Goal: Task Accomplishment & Management: Manage account settings

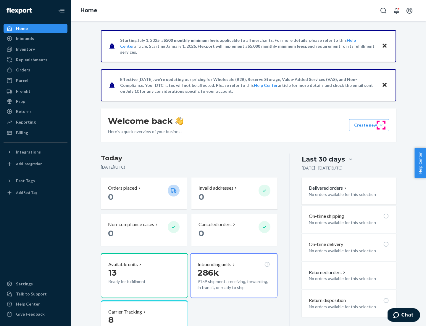
click at [381, 125] on button "Create new Create new inbound Create new order Create new product" at bounding box center [369, 125] width 40 height 12
click at [36, 38] on div "Inbounds" at bounding box center [35, 38] width 63 height 8
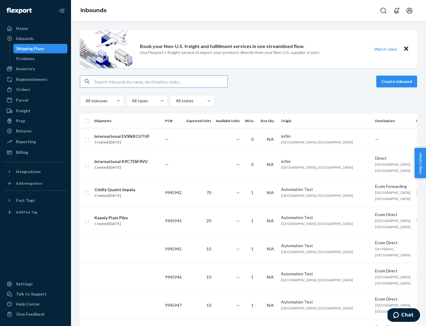
click at [398, 81] on button "Create inbound" at bounding box center [396, 81] width 41 height 12
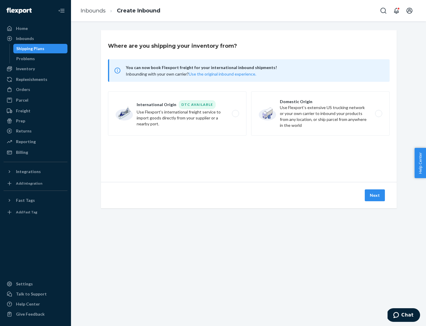
click at [320, 113] on label "Domestic Origin Use Flexport’s extensive US trucking network or your own carrie…" at bounding box center [320, 113] width 138 height 44
click at [378, 113] on input "Domestic Origin Use Flexport’s extensive US trucking network or your own carrie…" at bounding box center [380, 114] width 4 height 4
radio input "true"
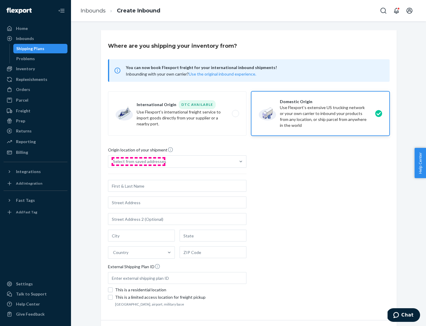
click at [138, 161] on div "Select from saved addresses" at bounding box center [139, 161] width 53 height 6
click at [114, 161] on input "Select from saved addresses" at bounding box center [113, 161] width 1 height 6
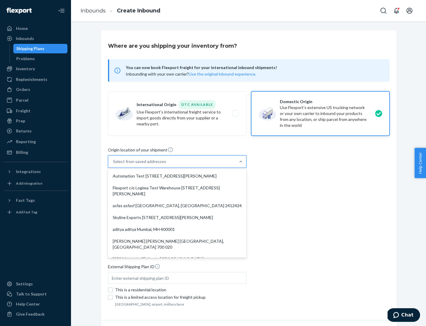
scroll to position [2, 0]
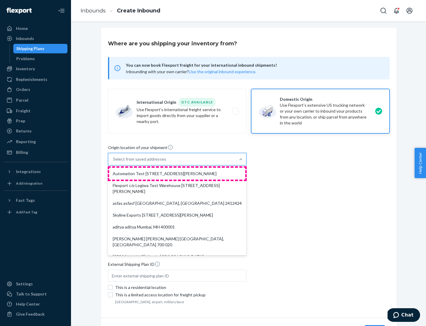
click at [177, 173] on div "Automation Test [STREET_ADDRESS][PERSON_NAME]" at bounding box center [177, 173] width 136 height 12
click at [114, 162] on input "option Automation Test [STREET_ADDRESS][PERSON_NAME]. 9 results available. Use …" at bounding box center [113, 159] width 1 height 6
type input "Automation Test"
type input "9th Floor"
type input "[GEOGRAPHIC_DATA]"
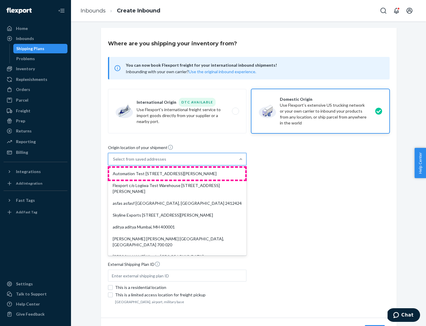
type input "CA"
type input "94104"
type input "[STREET_ADDRESS][PERSON_NAME]"
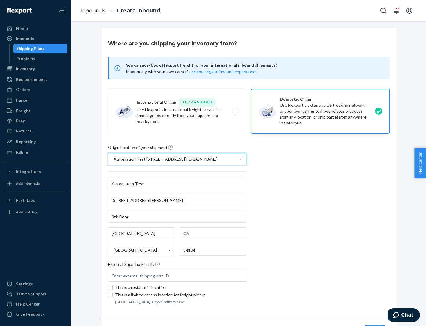
scroll to position [35, 0]
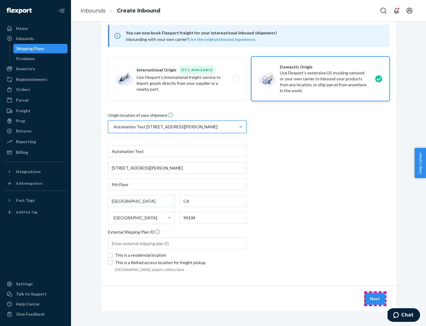
click at [375, 298] on button "Next" at bounding box center [375, 298] width 20 height 12
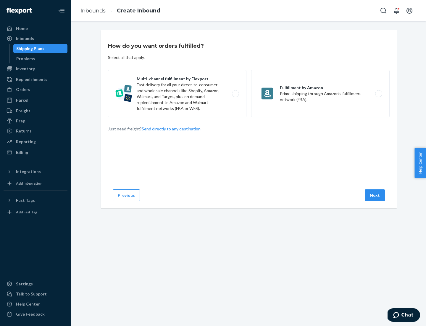
click at [177, 94] on label "Multi-channel fulfillment by Flexport Fast delivery for all your direct-to-cons…" at bounding box center [177, 93] width 138 height 47
click at [235, 94] on input "Multi-channel fulfillment by Flexport Fast delivery for all your direct-to-cons…" at bounding box center [237, 94] width 4 height 4
radio input "true"
click at [375, 195] on button "Next" at bounding box center [375, 195] width 20 height 12
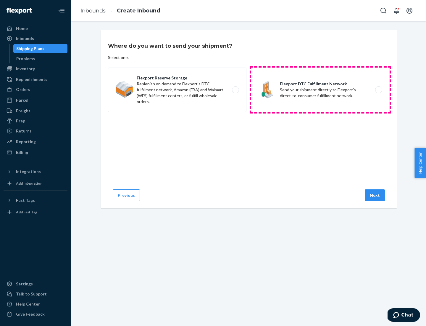
click at [320, 90] on label "Flexport DTC Fulfillment Network Send your shipment directly to Flexport's dire…" at bounding box center [320, 89] width 138 height 44
click at [378, 90] on input "Flexport DTC Fulfillment Network Send your shipment directly to Flexport's dire…" at bounding box center [380, 90] width 4 height 4
radio input "true"
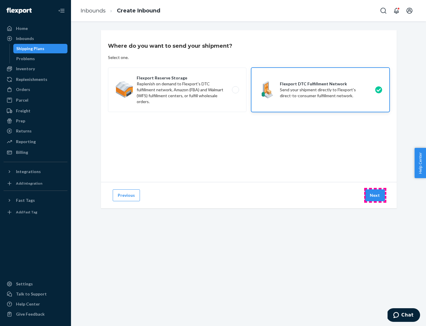
click at [375, 195] on button "Next" at bounding box center [375, 195] width 20 height 12
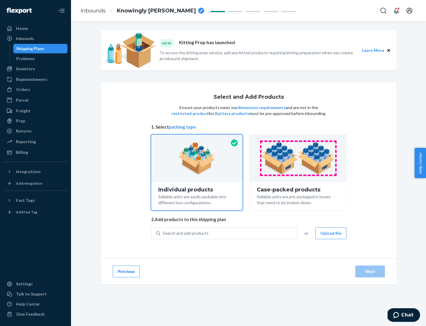
click at [298, 158] on img at bounding box center [298, 158] width 74 height 33
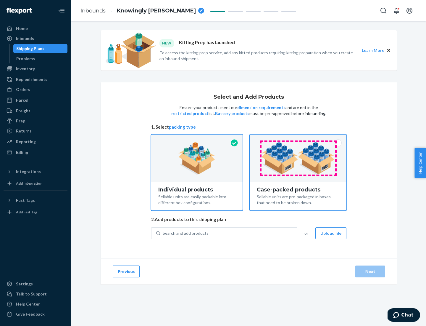
click at [298, 138] on input "Case-packed products Sellable units are pre-packaged in boxes that need to be b…" at bounding box center [298, 136] width 4 height 4
radio input "true"
radio input "false"
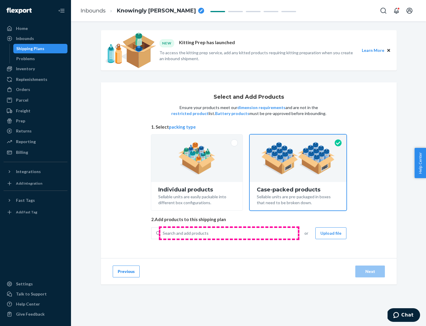
click at [229, 233] on div "Search and add products" at bounding box center [228, 233] width 137 height 11
click at [163, 233] on input "Search and add products" at bounding box center [163, 233] width 1 height 6
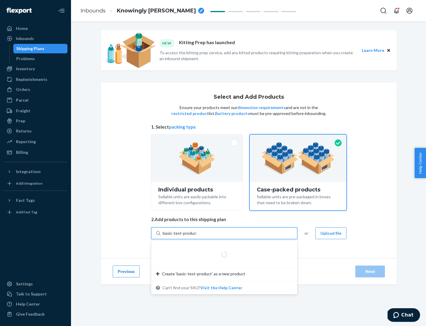
type input "basic-test-product-1"
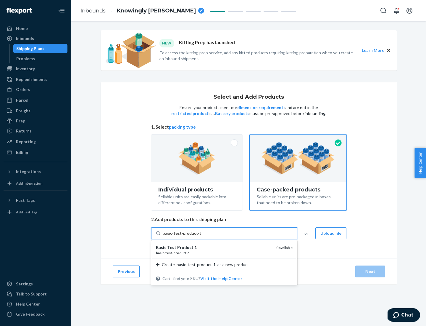
click at [214, 252] on div "basic - test - product - 1" at bounding box center [214, 252] width 116 height 5
click at [201, 236] on input "basic-test-product-1" at bounding box center [182, 233] width 38 height 6
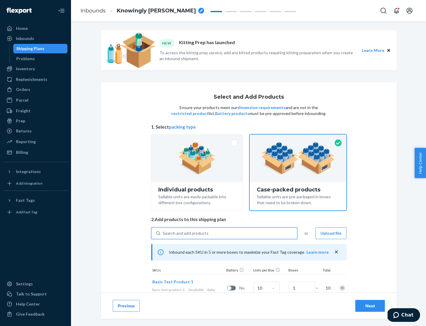
scroll to position [21, 0]
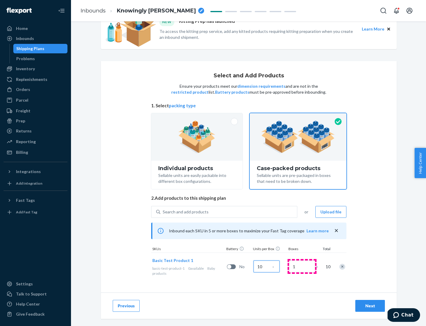
type input "10"
type input "7"
click at [370, 305] on div "Next" at bounding box center [370, 305] width 20 height 6
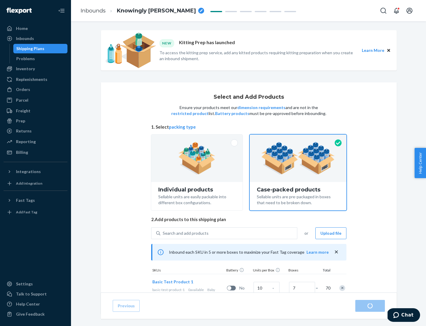
radio input "true"
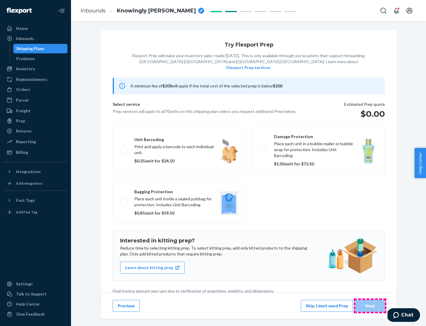
scroll to position [1, 0]
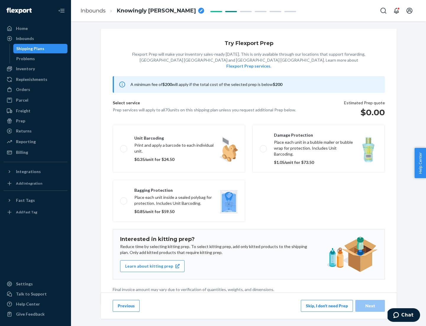
click at [179, 189] on label "Bagging protection Place each unit inside a sealed polybag for protection. Incl…" at bounding box center [179, 201] width 133 height 42
click at [124, 199] on input "Bagging protection Place each unit inside a sealed polybag for protection. Incl…" at bounding box center [122, 201] width 4 height 4
checkbox input "true"
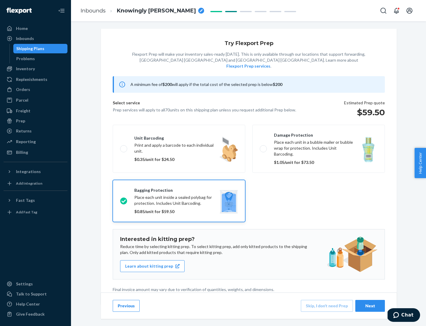
click at [370, 305] on div "Next" at bounding box center [370, 305] width 20 height 6
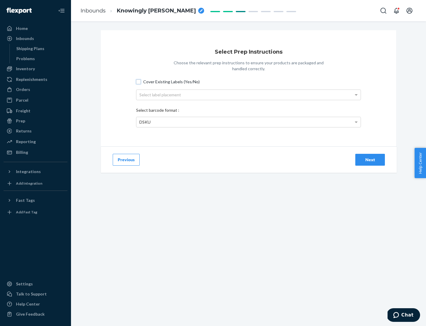
click at [138, 81] on input "Cover Existing Labels (Yes/No)" at bounding box center [138, 81] width 5 height 5
checkbox input "true"
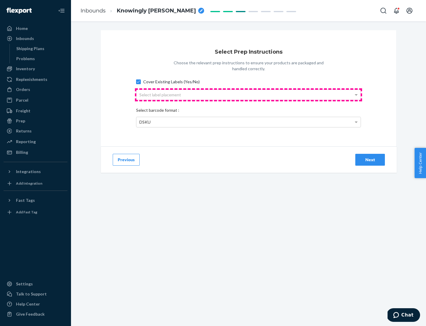
click at [249, 94] on div "Select label placement" at bounding box center [248, 95] width 224 height 10
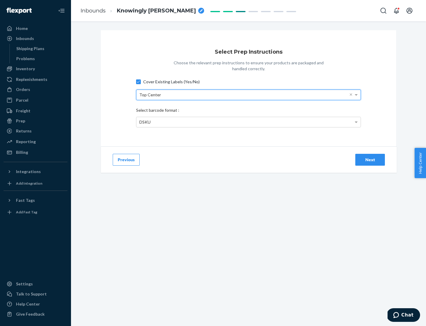
click at [249, 122] on div "DSKU" at bounding box center [248, 122] width 224 height 10
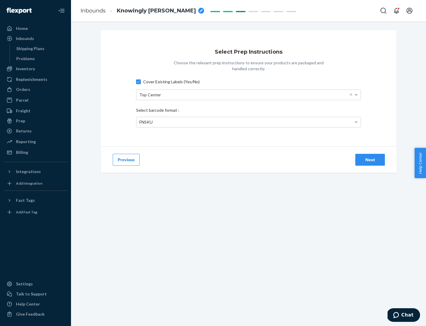
click at [370, 159] on div "Next" at bounding box center [370, 160] width 20 height 6
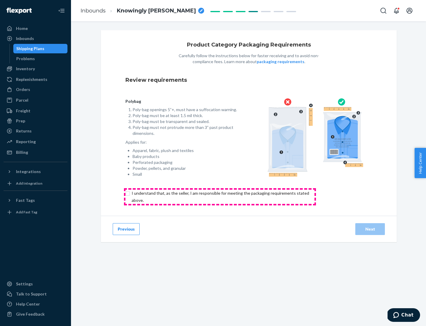
click at [220, 196] on input "checkbox" at bounding box center [223, 196] width 197 height 14
checkbox input "true"
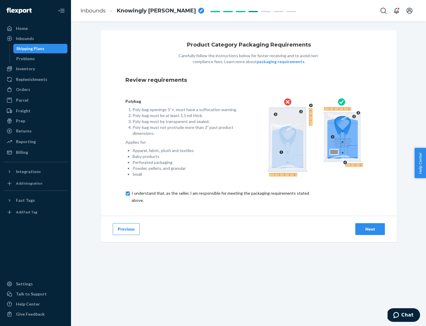
click at [370, 228] on div "Next" at bounding box center [370, 229] width 20 height 6
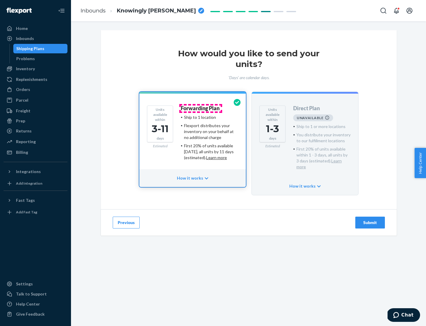
click at [201, 108] on h4 "Forwarding Plan" at bounding box center [200, 108] width 39 height 6
click at [370, 219] on div "Submit" at bounding box center [370, 222] width 20 height 6
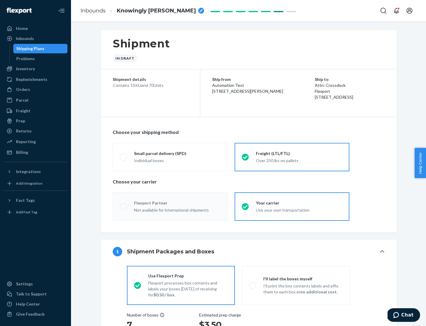
radio input "true"
radio input "false"
radio input "true"
radio input "false"
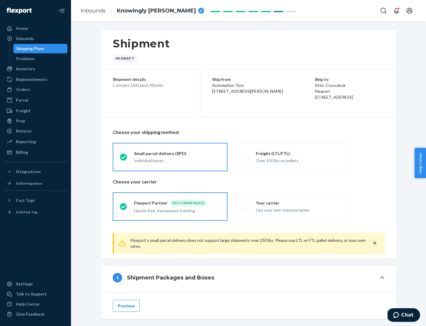
click at [292, 157] on div "Over 250 lbs on pallets" at bounding box center [299, 159] width 86 height 7
click at [246, 157] on input "Freight (LTL/FTL) Over 250 lbs on pallets" at bounding box center [244, 157] width 4 height 4
radio input "true"
radio input "false"
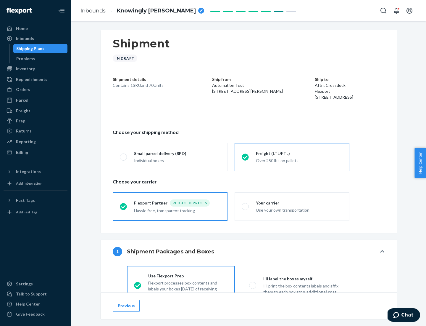
scroll to position [33, 0]
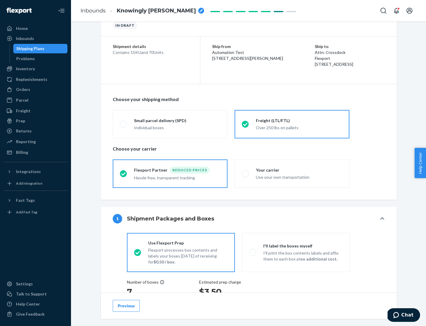
click at [292, 173] on div "Use your own transportation" at bounding box center [299, 176] width 86 height 7
click at [246, 173] on input "Your carrier Use your own transportation" at bounding box center [244, 173] width 4 height 4
radio input "true"
radio input "false"
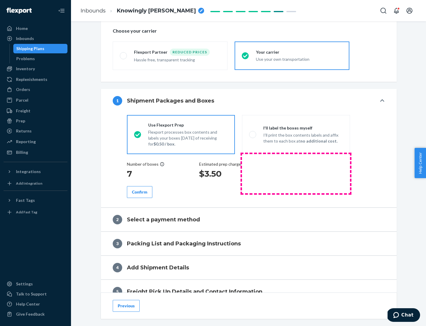
scroll to position [112, 0]
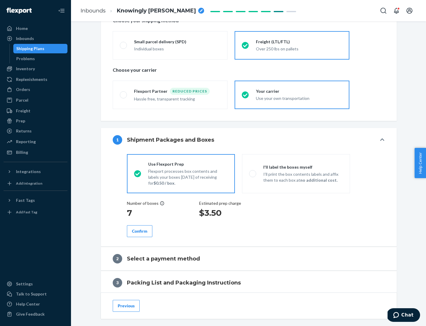
click at [296, 173] on p "I’ll print the box contents labels and affix them to each box at no additional …" at bounding box center [303, 177] width 80 height 12
click at [253, 173] on input "I'll label the boxes myself I’ll print the box contents labels and affix them t…" at bounding box center [251, 173] width 4 height 4
radio input "true"
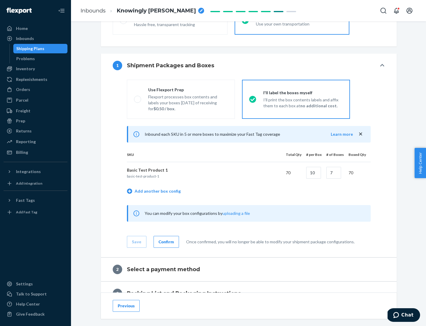
scroll to position [102, 0]
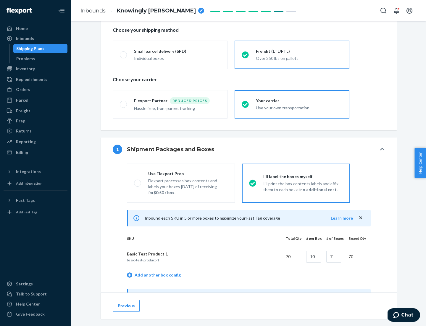
click at [188, 173] on div "Use Flexport Prep" at bounding box center [188, 173] width 80 height 6
click at [138, 181] on input "Use Flexport Prep Flexport processes box contents and labels your boxes [DATE] …" at bounding box center [136, 183] width 4 height 4
radio input "true"
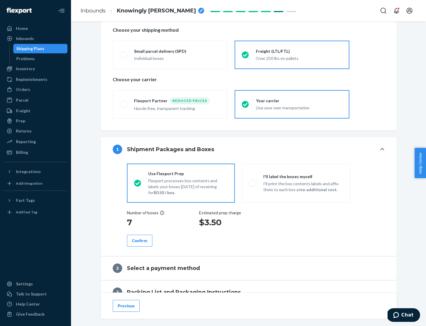
radio input "false"
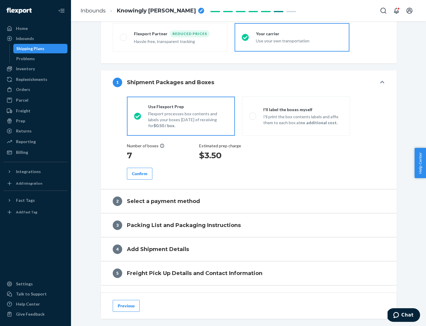
click at [140, 173] on div "Confirm" at bounding box center [139, 173] width 15 height 6
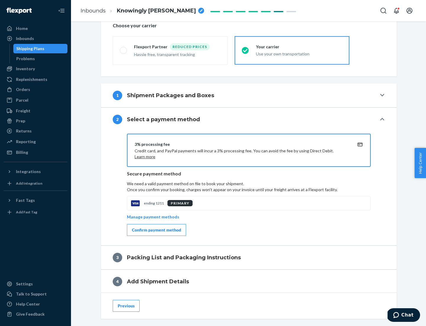
scroll to position [212, 0]
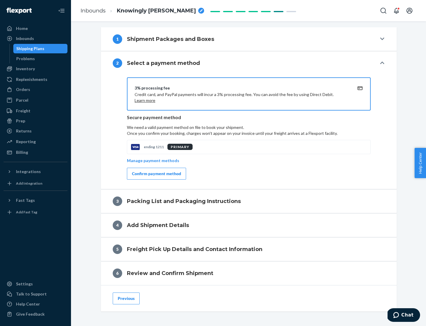
click at [156, 173] on div "Confirm payment method" at bounding box center [156, 173] width 49 height 6
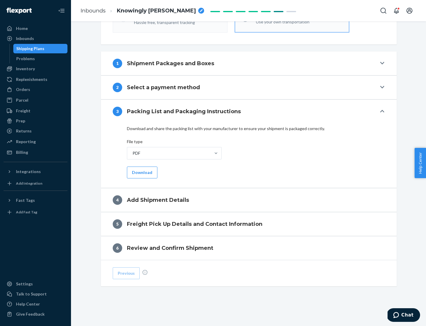
scroll to position [187, 0]
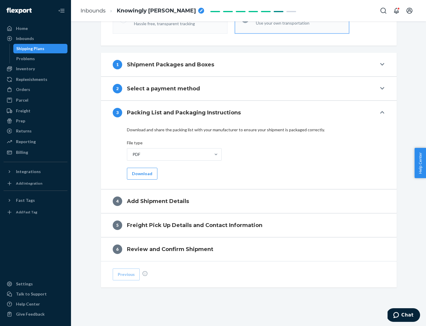
click at [141, 173] on button "Download" at bounding box center [142, 173] width 30 height 12
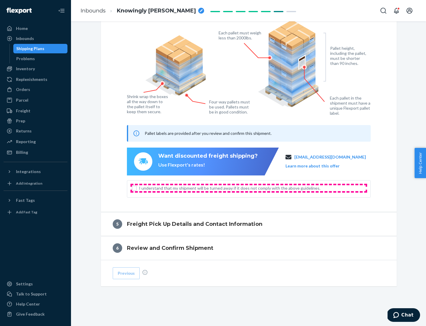
click at [249, 188] on span "I understand that my shipment will be turned away if it does not comply with th…" at bounding box center [252, 188] width 227 height 6
click at [137, 188] on input "I understand that my shipment will be turned away if it does not comply with th…" at bounding box center [134, 188] width 5 height 5
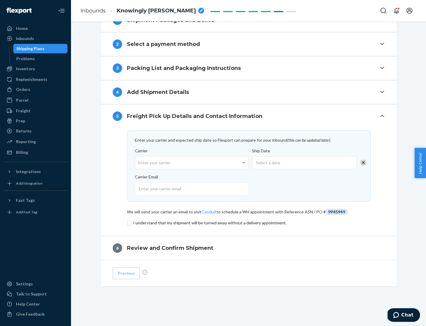
scroll to position [231, 0]
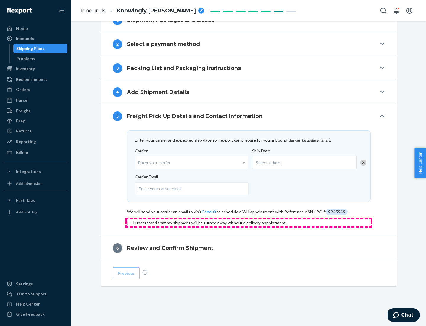
click at [249, 222] on input "checkbox" at bounding box center [249, 222] width 244 height 7
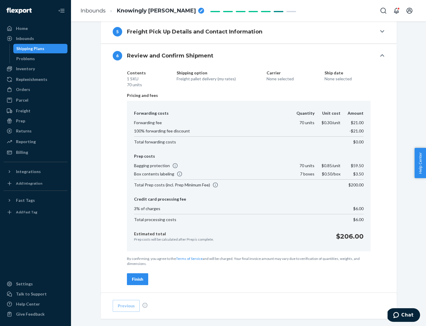
scroll to position [350, 0]
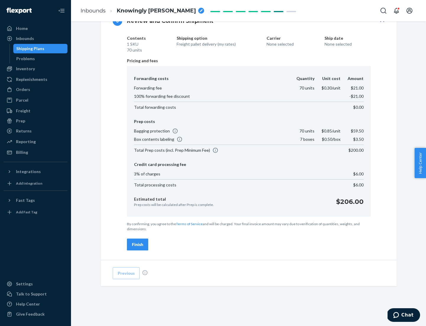
click at [138, 244] on div "Finish" at bounding box center [137, 244] width 11 height 6
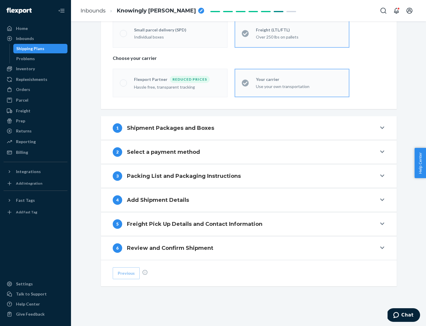
scroll to position [123, 0]
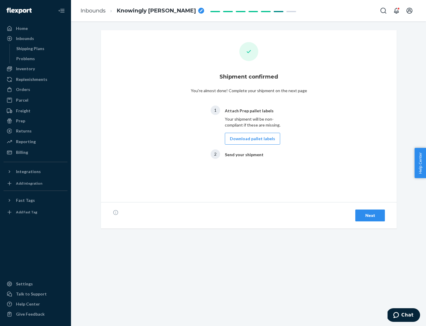
click at [251, 138] on button "Download pallet labels" at bounding box center [252, 139] width 55 height 12
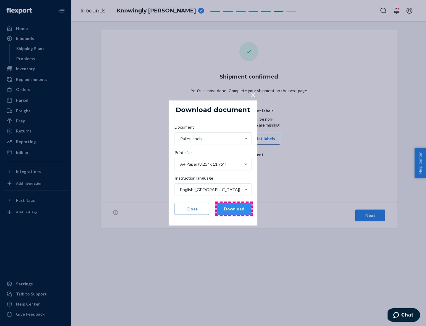
click at [234, 209] on button "Download" at bounding box center [234, 209] width 35 height 12
click at [253, 94] on span "×" at bounding box center [253, 95] width 5 height 10
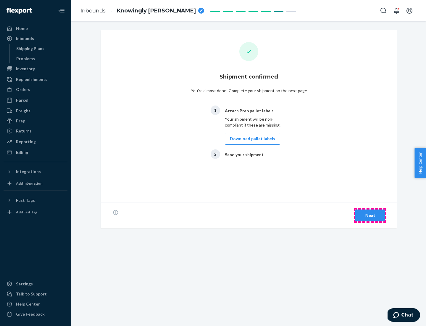
click at [370, 215] on div "Next" at bounding box center [370, 215] width 20 height 6
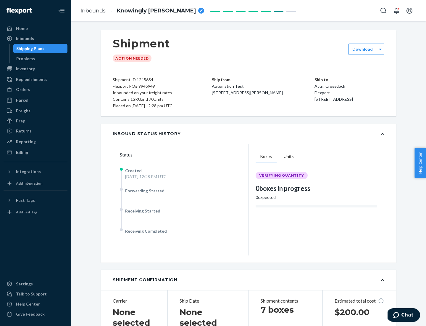
scroll to position [127, 0]
